Goal: Task Accomplishment & Management: Manage account settings

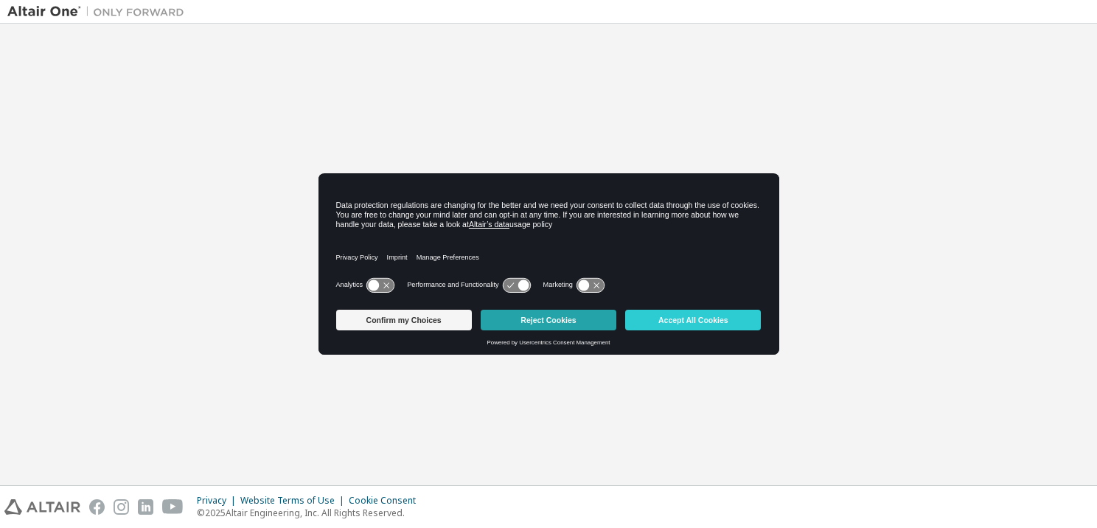
click at [547, 319] on button "Reject Cookies" at bounding box center [549, 320] width 136 height 21
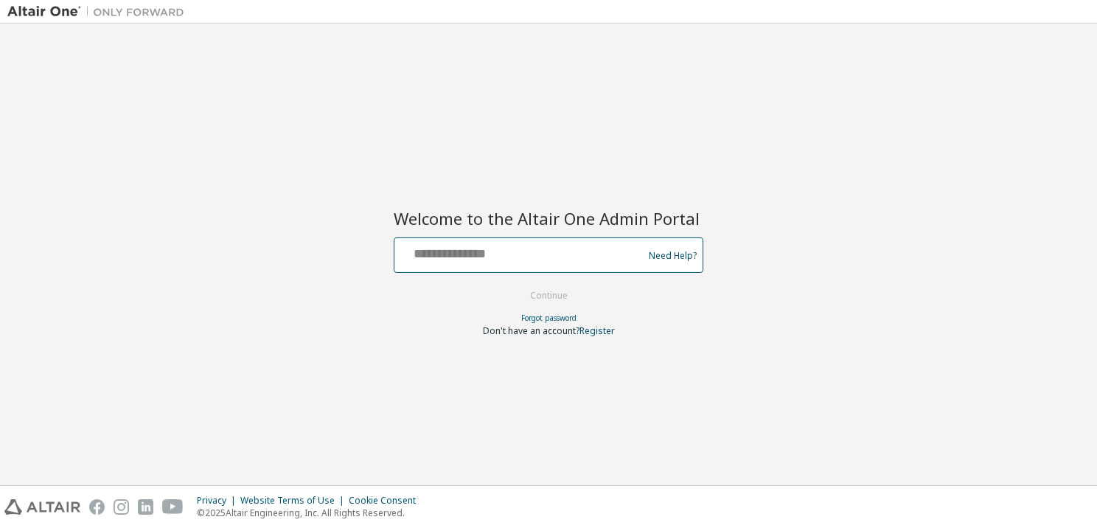
click at [439, 251] on input "text" at bounding box center [520, 251] width 241 height 21
type input "**********"
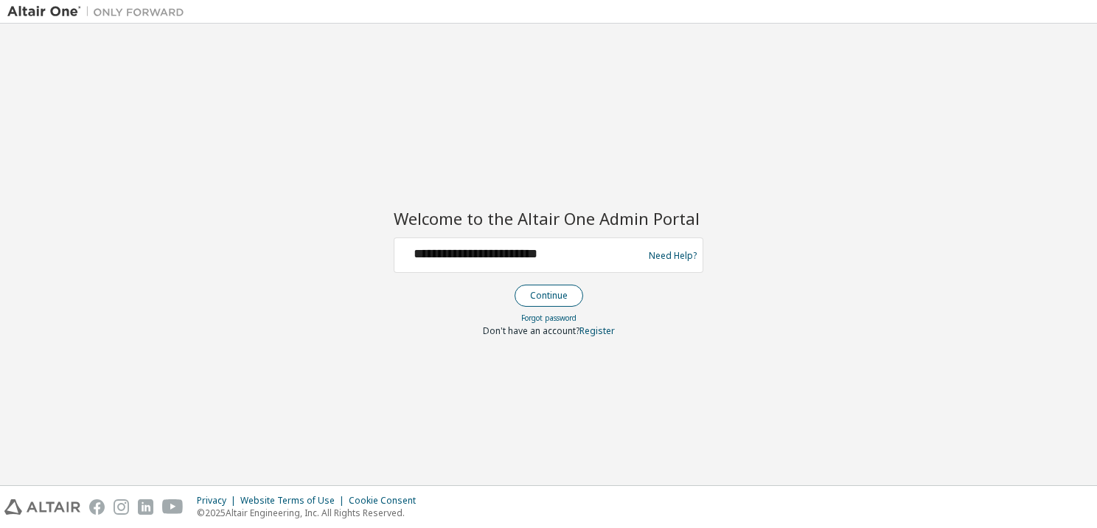
click at [553, 295] on button "Continue" at bounding box center [548, 296] width 69 height 22
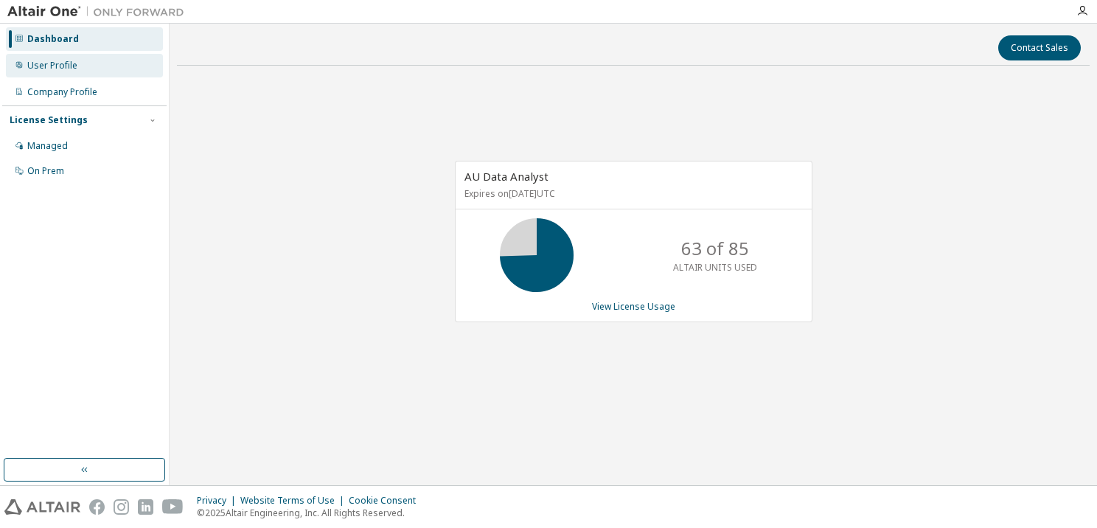
click at [46, 66] on div "User Profile" at bounding box center [52, 66] width 50 height 12
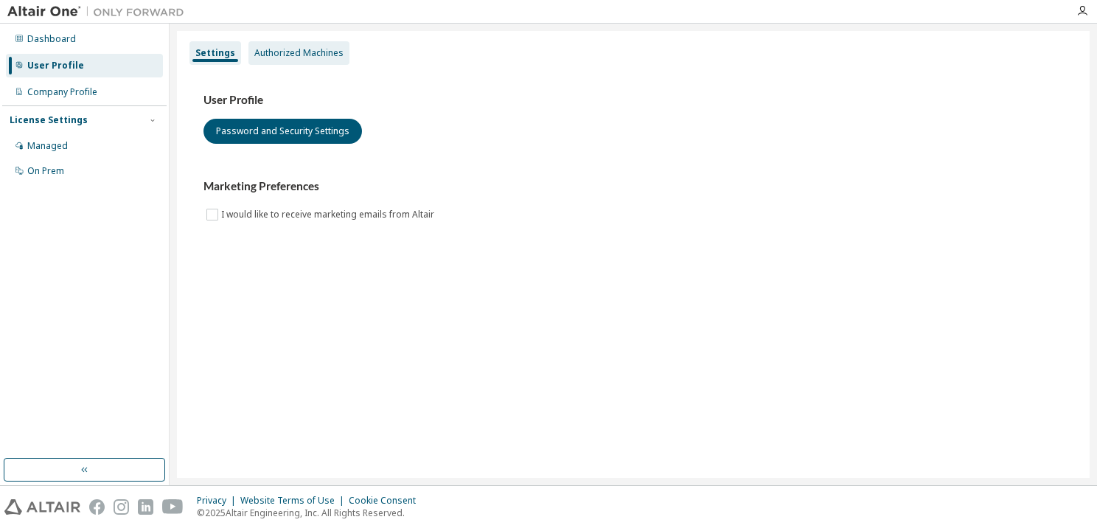
click at [314, 57] on div "Authorized Machines" at bounding box center [298, 53] width 89 height 12
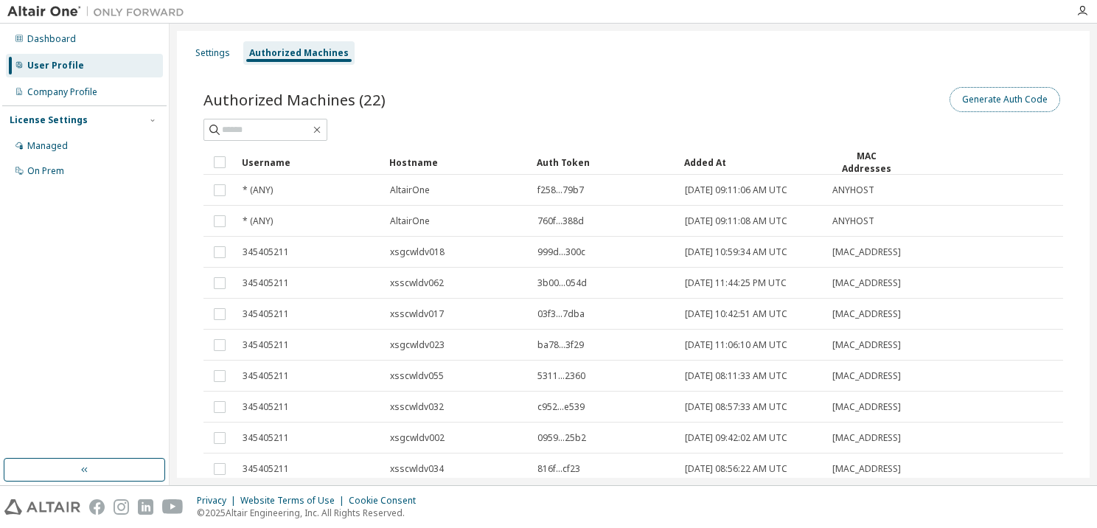
click at [1022, 100] on button "Generate Auth Code" at bounding box center [1004, 99] width 111 height 25
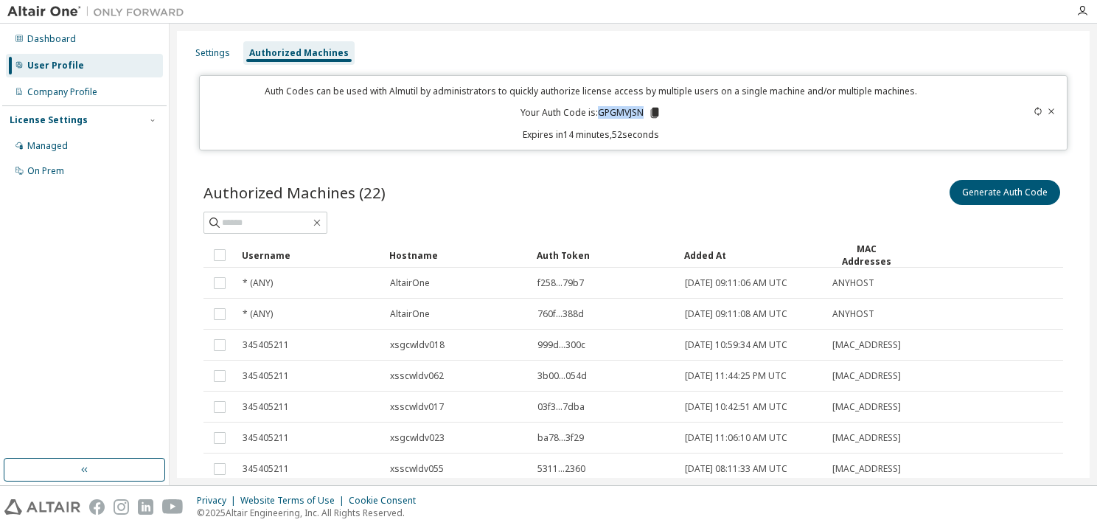
drag, startPoint x: 596, startPoint y: 111, endPoint x: 638, endPoint y: 111, distance: 42.0
click at [638, 111] on p "Your Auth Code is: GPGMVJSN" at bounding box center [590, 112] width 141 height 13
copy p "GPGMVJSN"
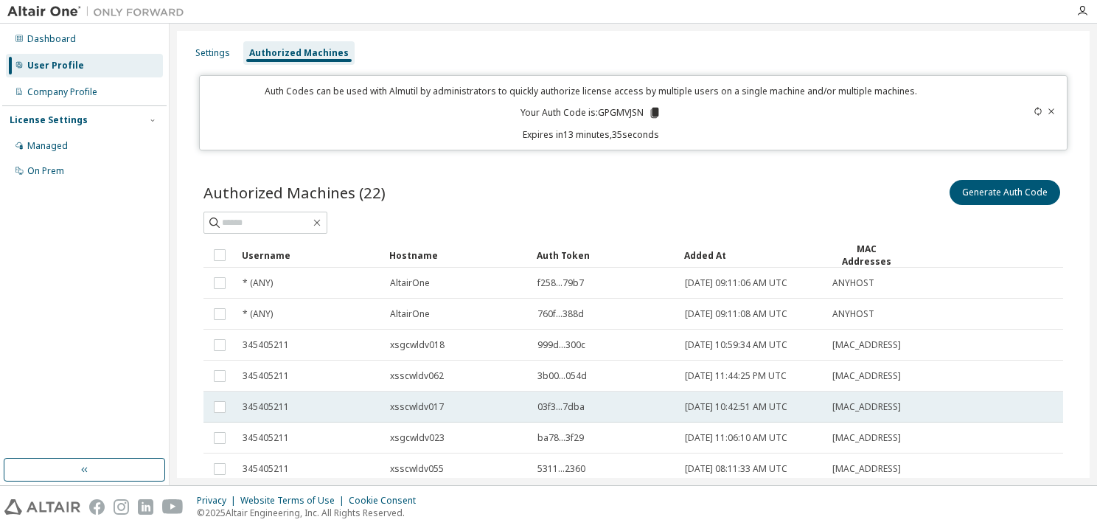
click at [679, 404] on td "[DATE] 10:42:51 AM UTC" at bounding box center [751, 406] width 147 height 31
